Goal: Task Accomplishment & Management: Manage account settings

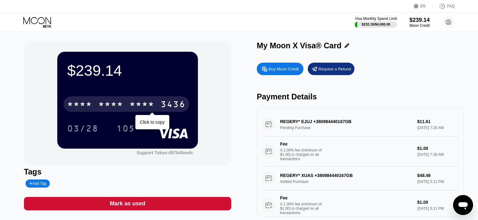
click at [161, 104] on div "3436" at bounding box center [172, 105] width 25 height 10
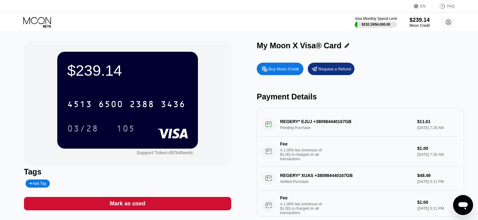
click at [406, 101] on div "Payment Details" at bounding box center [360, 96] width 207 height 9
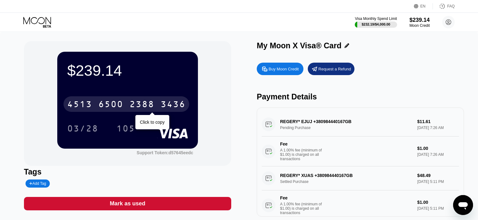
click at [111, 108] on div "6500" at bounding box center [110, 105] width 25 height 10
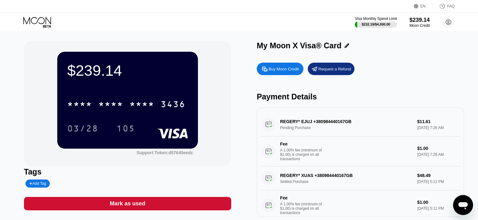
click at [386, 91] on div "Buy Moon Credit Request a Refund Payment Details REGERY* EJUJ +380984440167GB P…" at bounding box center [360, 137] width 207 height 157
click at [88, 130] on div "03/28" at bounding box center [82, 129] width 31 height 10
click at [389, 92] on div "Buy Moon Credit Request a Refund Payment Details REGERY* EJUJ +380984440167GB P…" at bounding box center [360, 137] width 207 height 157
click at [129, 128] on div "105" at bounding box center [125, 129] width 19 height 10
click at [373, 95] on div "Payment Details" at bounding box center [360, 96] width 207 height 9
